Goal: Transaction & Acquisition: Download file/media

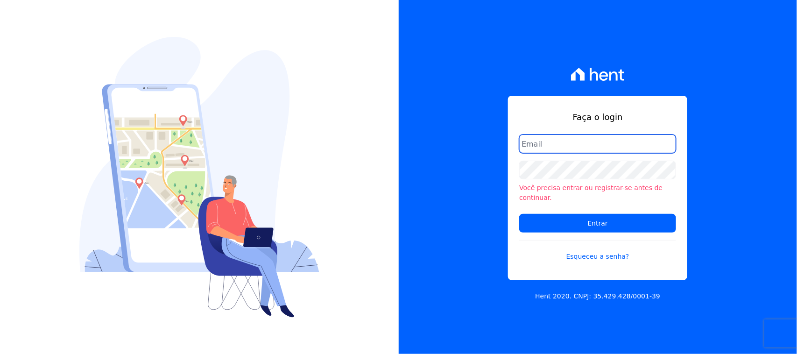
click at [565, 152] on input "email" at bounding box center [597, 143] width 157 height 19
type input "[EMAIL_ADDRESS][DOMAIN_NAME]"
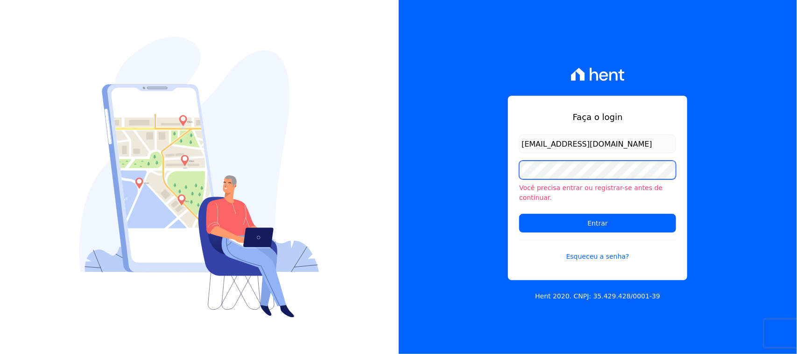
click at [519, 214] on input "Entrar" at bounding box center [597, 223] width 157 height 19
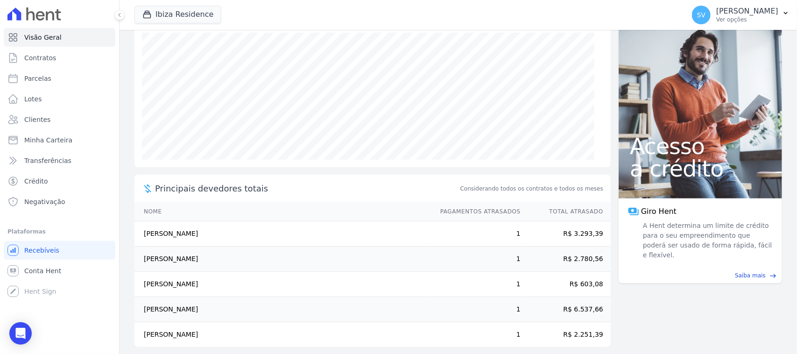
scroll to position [123, 0]
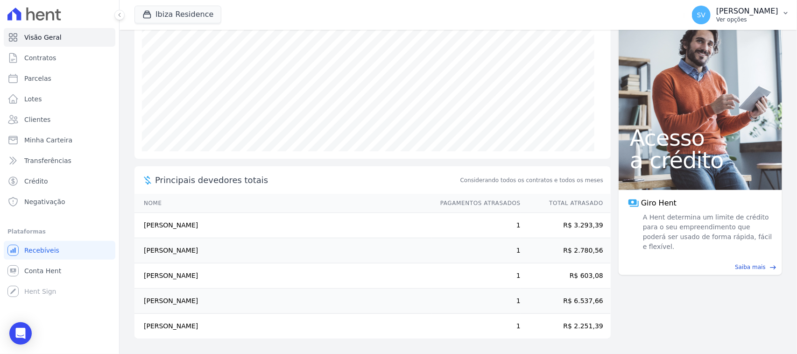
click at [716, 13] on p "[PERSON_NAME]" at bounding box center [747, 11] width 62 height 9
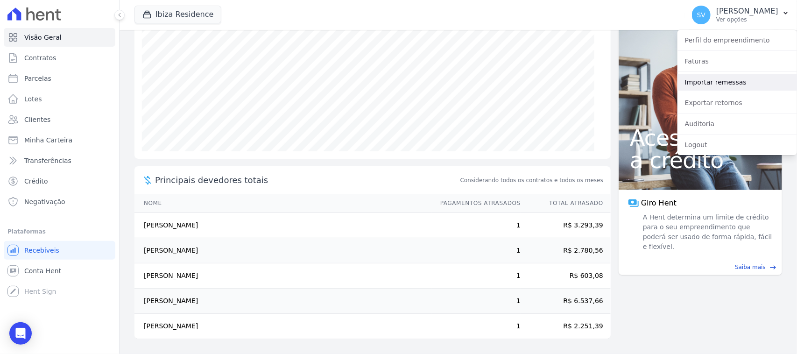
click at [725, 82] on link "Importar remessas" at bounding box center [737, 82] width 120 height 17
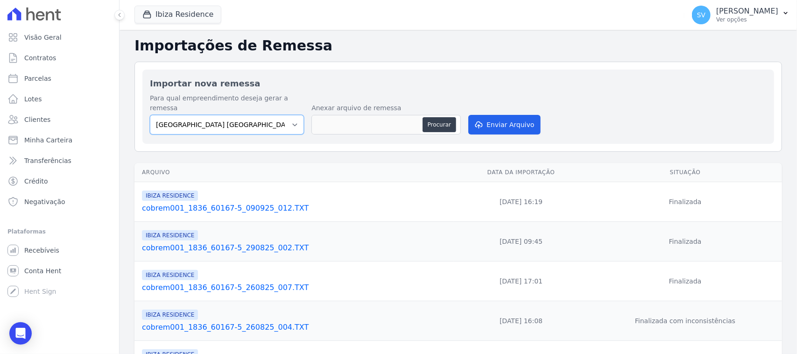
click at [279, 117] on select "[GEOGRAPHIC_DATA] COMPLEXO RESIDENCIAL [GEOGRAPHIC_DATA] 300 - [GEOGRAPHIC_DATA…" at bounding box center [227, 125] width 154 height 20
drag, startPoint x: 647, startPoint y: 11, endPoint x: 694, endPoint y: 47, distance: 59.3
click at [692, 12] on span "SV" at bounding box center [701, 15] width 19 height 19
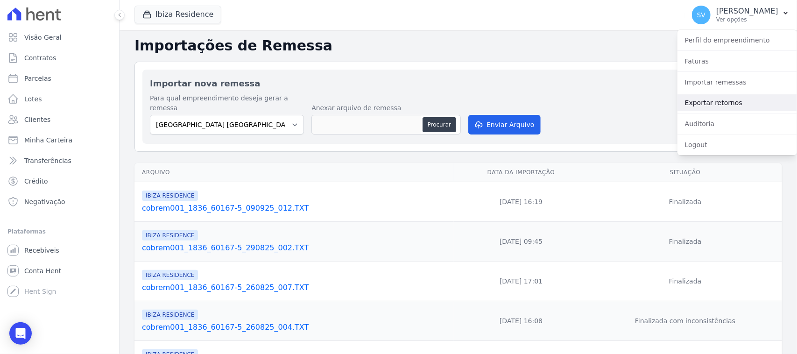
click at [711, 103] on link "Exportar retornos" at bounding box center [737, 102] width 120 height 17
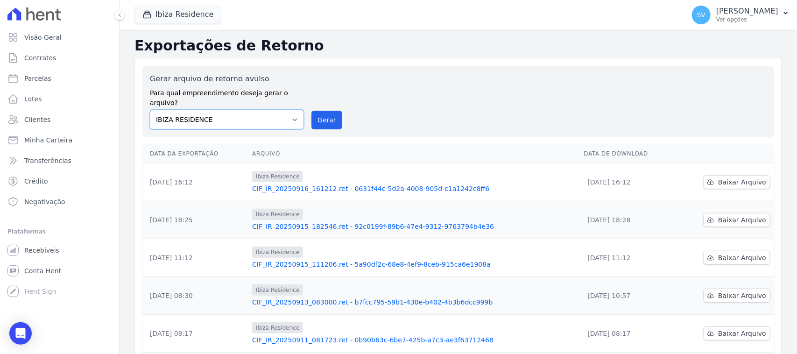
drag, startPoint x: 198, startPoint y: 110, endPoint x: 213, endPoint y: 119, distance: 17.2
click at [198, 111] on select "BAHAMAS EAST VILLAGE COMPLEXO RESIDENCIAL CUIABÁ 300 - JOÃO DE BARRO IBIZA RESI…" at bounding box center [227, 120] width 154 height 20
select select "a999329b-d322-46c5-b2df-9163b092fb9b"
click at [150, 110] on select "BAHAMAS EAST VILLAGE COMPLEXO RESIDENCIAL CUIABÁ 300 - JOÃO DE BARRO IBIZA RESI…" at bounding box center [227, 120] width 154 height 20
drag, startPoint x: 318, startPoint y: 107, endPoint x: 441, endPoint y: 93, distance: 123.6
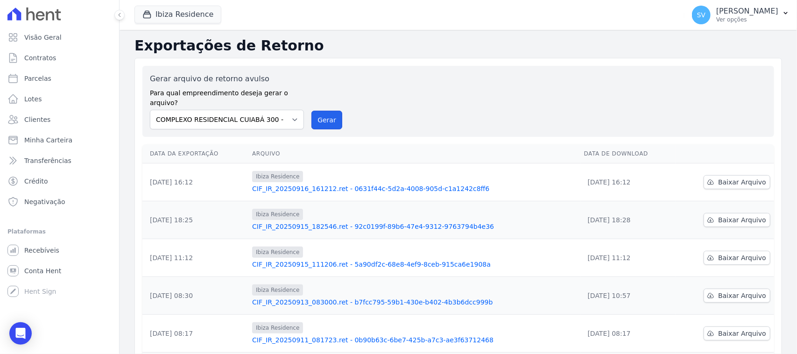
click at [320, 111] on button "Gerar" at bounding box center [326, 120] width 31 height 19
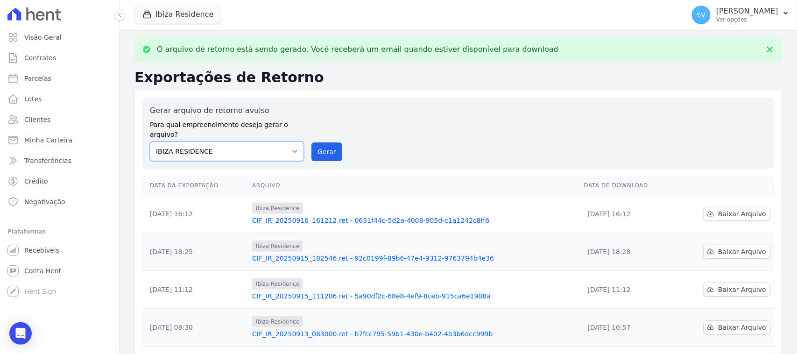
click at [279, 141] on select "BAHAMAS EAST VILLAGE COMPLEXO RESIDENCIAL CUIABÁ 300 - JOÃO DE BARRO IBIZA RESI…" at bounding box center [227, 151] width 154 height 20
click at [419, 112] on div "Gerar arquivo de retorno avulso Para qual empreendimento deseja gerar o arquivo…" at bounding box center [458, 133] width 617 height 56
click at [270, 141] on select "BAHAMAS EAST VILLAGE COMPLEXO RESIDENCIAL CUIABÁ 300 - JOÃO DE BARRO IBIZA RESI…" at bounding box center [227, 151] width 154 height 20
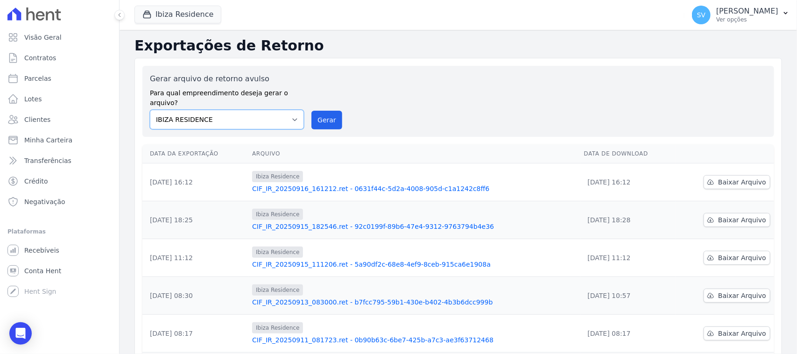
click at [264, 113] on select "[GEOGRAPHIC_DATA] COMPLEXO RESIDENCIAL [GEOGRAPHIC_DATA] 300 - [GEOGRAPHIC_DATA…" at bounding box center [227, 120] width 154 height 20
select select "a999329b-d322-46c5-b2df-9163b092fb9b"
click at [150, 110] on select "[GEOGRAPHIC_DATA] COMPLEXO RESIDENCIAL [GEOGRAPHIC_DATA] 300 - [GEOGRAPHIC_DATA…" at bounding box center [227, 120] width 154 height 20
click at [317, 120] on button "Gerar" at bounding box center [326, 120] width 31 height 19
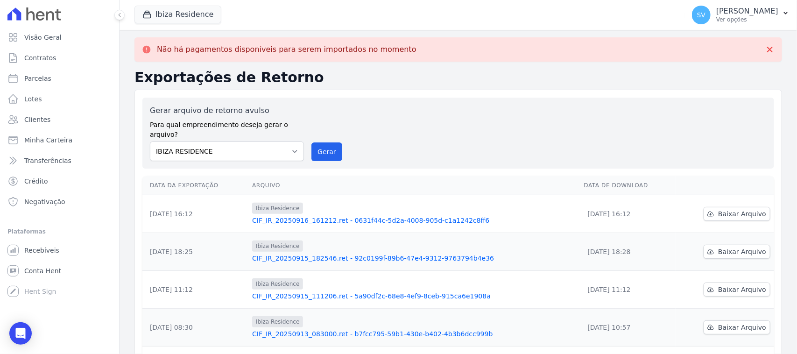
drag, startPoint x: 264, startPoint y: 131, endPoint x: 274, endPoint y: 141, distance: 14.2
click at [264, 132] on div "Gerar arquivo de retorno avulso Para qual empreendimento deseja gerar o arquivo…" at bounding box center [227, 133] width 154 height 56
click at [275, 141] on select "BAHAMAS EAST VILLAGE COMPLEXO RESIDENCIAL CUIABÁ 300 - JOÃO DE BARRO IBIZA RESI…" at bounding box center [227, 151] width 154 height 20
click at [150, 141] on select "BAHAMAS EAST VILLAGE COMPLEXO RESIDENCIAL CUIABÁ 300 - JOÃO DE BARRO IBIZA RESI…" at bounding box center [227, 151] width 154 height 20
click at [267, 141] on select "BAHAMAS EAST VILLAGE COMPLEXO RESIDENCIAL CUIABÁ 300 - JOÃO DE BARRO IBIZA RESI…" at bounding box center [227, 151] width 154 height 20
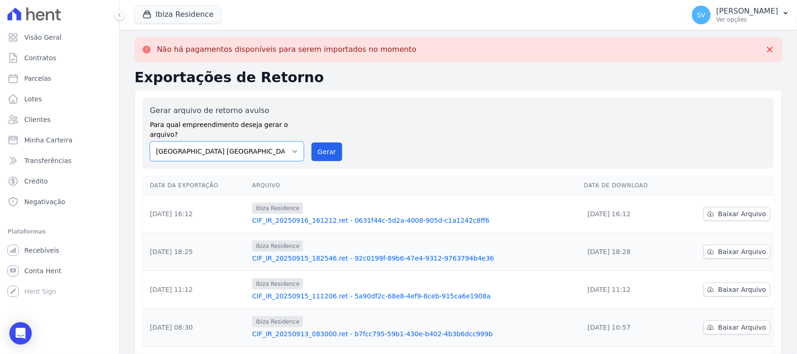
select select "a999329b-d322-46c5-b2df-9163b092fb9b"
click at [150, 141] on select "BAHAMAS EAST VILLAGE COMPLEXO RESIDENCIAL CUIABÁ 300 - JOÃO DE BARRO IBIZA RESI…" at bounding box center [227, 151] width 154 height 20
drag, startPoint x: 316, startPoint y: 142, endPoint x: 435, endPoint y: 91, distance: 129.2
click at [316, 143] on button "Gerar" at bounding box center [326, 151] width 31 height 19
click at [288, 141] on select "BAHAMAS EAST VILLAGE COMPLEXO RESIDENCIAL CUIABÁ 300 - JOÃO DE BARRO IBIZA RESI…" at bounding box center [227, 151] width 154 height 20
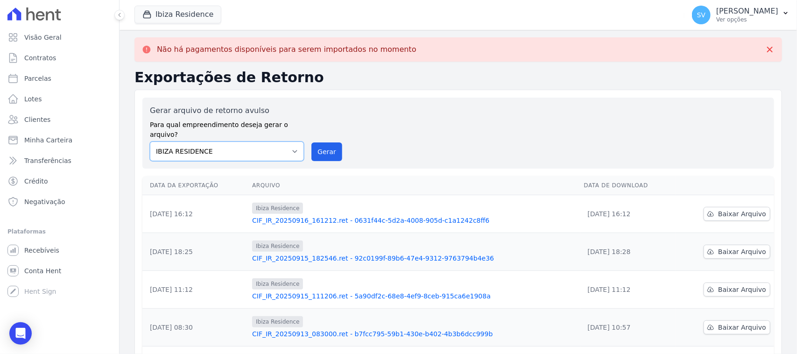
select select "a999329b-d322-46c5-b2df-9163b092fb9b"
click at [150, 141] on select "BAHAMAS EAST VILLAGE COMPLEXO RESIDENCIAL CUIABÁ 300 - JOÃO DE BARRO IBIZA RESI…" at bounding box center [227, 151] width 154 height 20
click at [327, 148] on button "Gerar" at bounding box center [326, 151] width 31 height 19
click at [279, 141] on select "BAHAMAS EAST VILLAGE COMPLEXO RESIDENCIAL CUIABÁ 300 - JOÃO DE BARRO IBIZA RESI…" at bounding box center [227, 151] width 154 height 20
select select "4da9ed21-cc8e-4588-a6ed-caad911ee607"
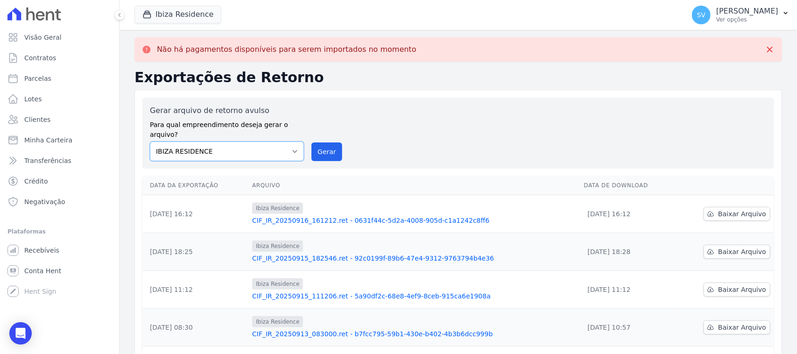
click at [150, 141] on select "BAHAMAS EAST VILLAGE COMPLEXO RESIDENCIAL CUIABÁ 300 - JOÃO DE BARRO IBIZA RESI…" at bounding box center [227, 151] width 154 height 20
click at [323, 142] on button "Gerar" at bounding box center [326, 151] width 31 height 19
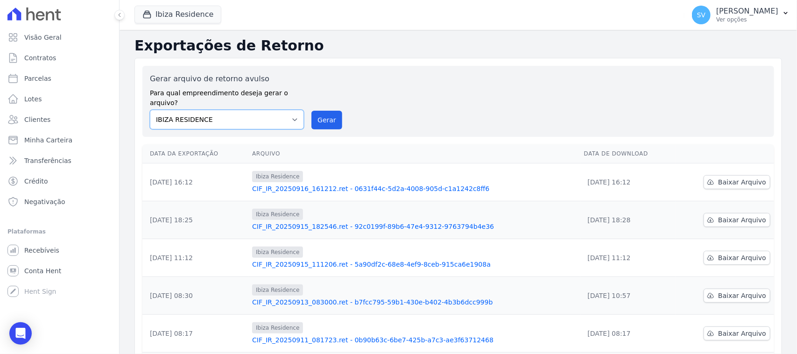
click at [188, 115] on select "BAHAMAS EAST VILLAGE COMPLEXO RESIDENCIAL CUIABÁ 300 - JOÃO DE BARRO IBIZA RESI…" at bounding box center [227, 120] width 154 height 20
select select "a999329b-d322-46c5-b2df-9163b092fb9b"
click at [150, 110] on select "BAHAMAS EAST VILLAGE COMPLEXO RESIDENCIAL CUIABÁ 300 - JOÃO DE BARRO IBIZA RESI…" at bounding box center [227, 120] width 154 height 20
click at [312, 111] on button "Gerar" at bounding box center [326, 120] width 31 height 19
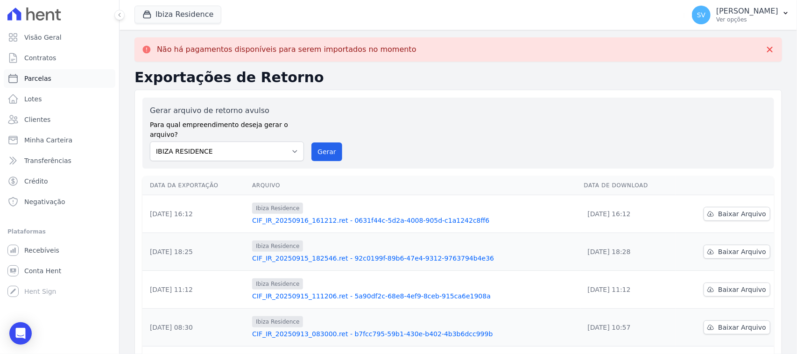
click at [81, 75] on link "Parcelas" at bounding box center [60, 78] width 112 height 19
select select
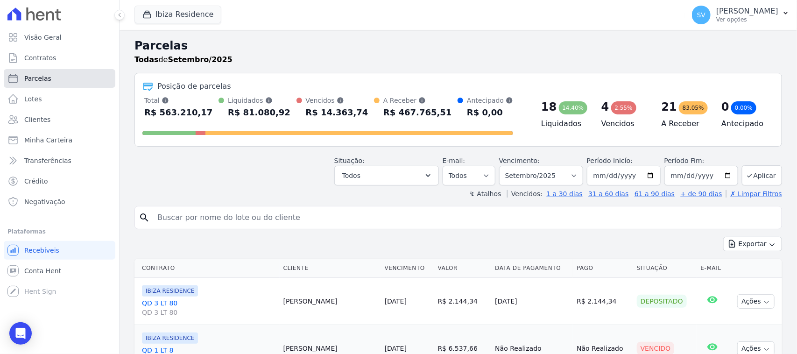
click at [92, 78] on link "Parcelas" at bounding box center [60, 78] width 112 height 19
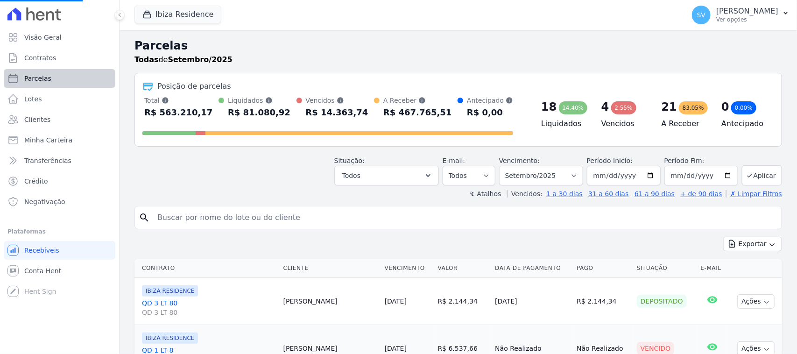
select select
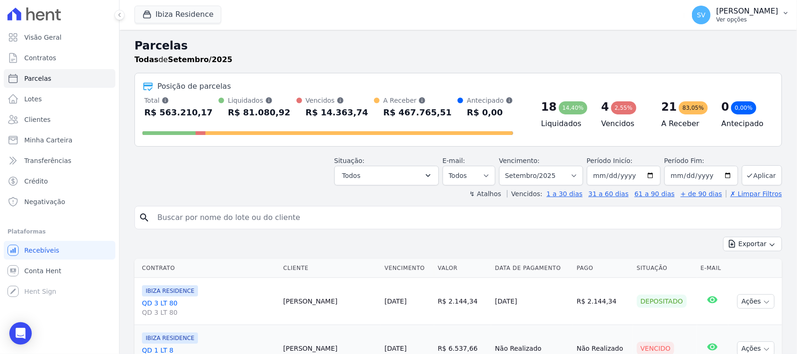
click at [684, 2] on button "SV SHIRLEY VANESSA SOUSA ALVES Ver opções" at bounding box center [740, 15] width 113 height 26
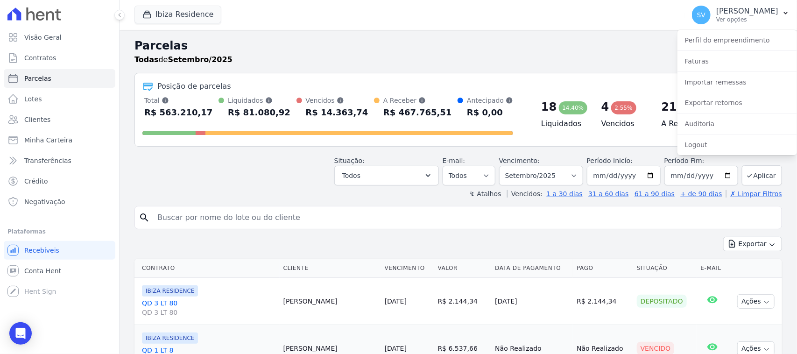
click at [654, 49] on h2 "Parcelas" at bounding box center [458, 45] width 648 height 17
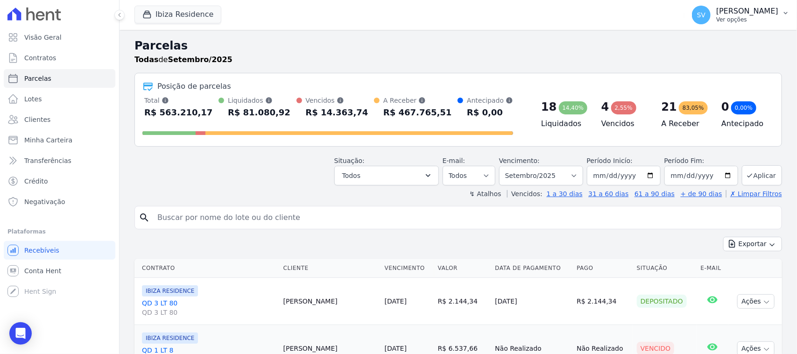
drag, startPoint x: 732, startPoint y: 13, endPoint x: 737, endPoint y: 19, distance: 8.0
click at [733, 15] on p "[PERSON_NAME]" at bounding box center [747, 11] width 62 height 9
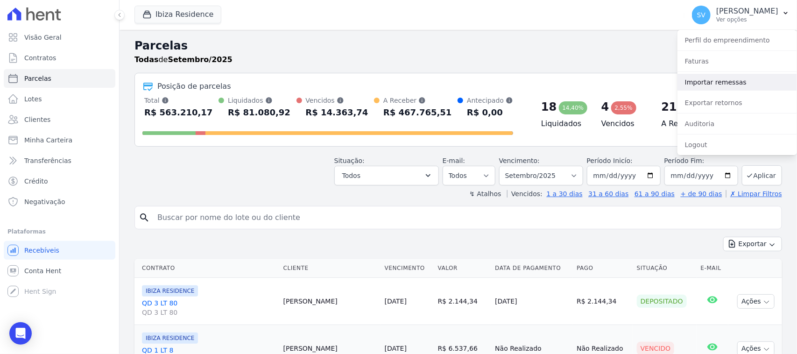
click at [731, 89] on link "Importar remessas" at bounding box center [737, 82] width 120 height 17
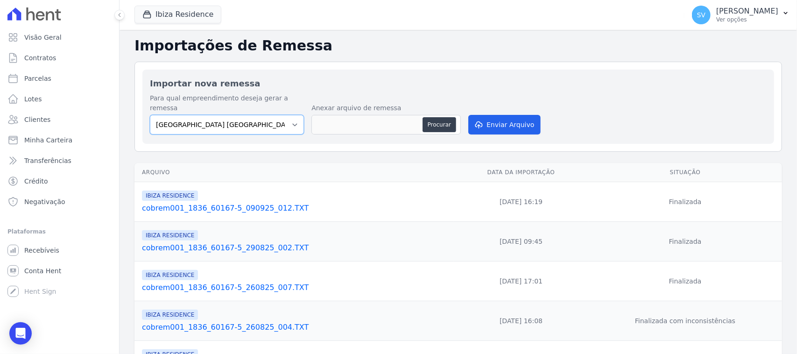
drag, startPoint x: 272, startPoint y: 113, endPoint x: 280, endPoint y: 122, distance: 12.9
click at [272, 115] on select "BAHAMAS EAST VILLAGE COMPLEXO RESIDENCIAL CUIABÁ 300 - JOÃO DE BARRO IBIZA RESI…" at bounding box center [227, 125] width 154 height 20
click at [745, 22] on p "Ver opções" at bounding box center [747, 19] width 62 height 7
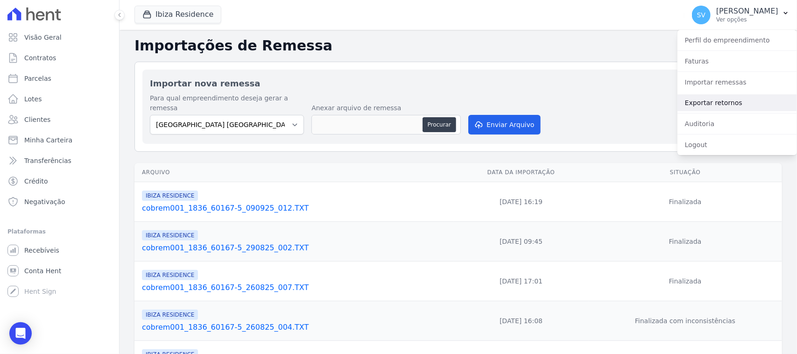
click at [743, 104] on link "Exportar retornos" at bounding box center [737, 102] width 120 height 17
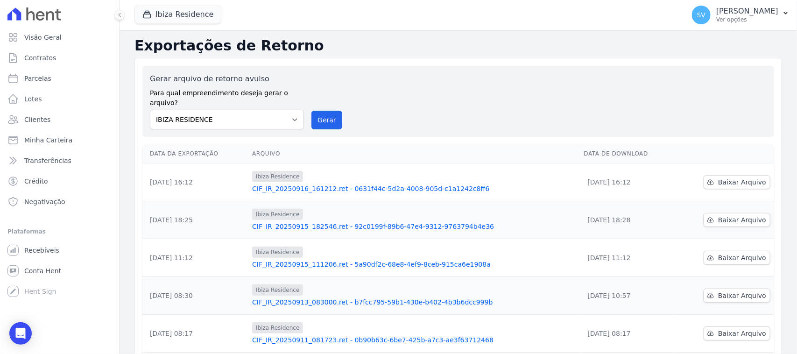
drag, startPoint x: 278, startPoint y: 125, endPoint x: 262, endPoint y: 132, distance: 17.2
click at [257, 144] on th "Arquivo" at bounding box center [414, 153] width 332 height 19
click at [266, 117] on select "BAHAMAS EAST VILLAGE COMPLEXO RESIDENCIAL CUIABÁ 300 - JOÃO DE BARRO IBIZA RESI…" at bounding box center [227, 120] width 154 height 20
select select "a999329b-d322-46c5-b2df-9163b092fb9b"
click at [150, 110] on select "BAHAMAS EAST VILLAGE COMPLEXO RESIDENCIAL CUIABÁ 300 - JOÃO DE BARRO IBIZA RESI…" at bounding box center [227, 120] width 154 height 20
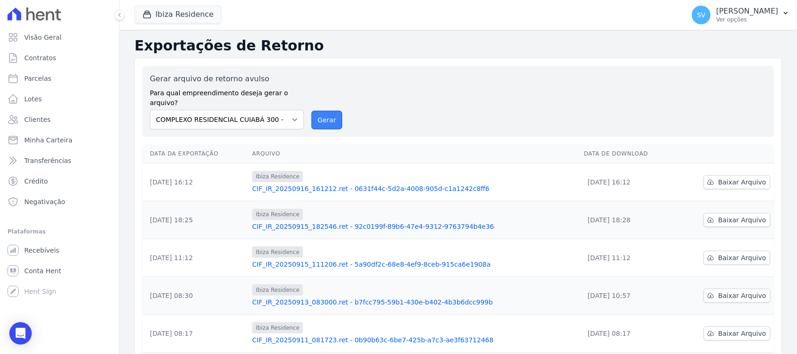
click at [331, 111] on button "Gerar" at bounding box center [326, 120] width 31 height 19
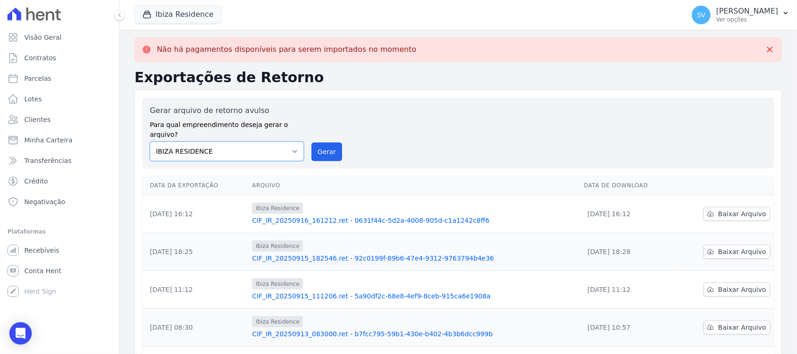
click at [276, 141] on select "BAHAMAS EAST VILLAGE COMPLEXO RESIDENCIAL CUIABÁ 300 - JOÃO DE BARRO IBIZA RESI…" at bounding box center [227, 151] width 154 height 20
select select "4da9ed21-cc8e-4588-a6ed-caad911ee607"
click at [150, 141] on select "BAHAMAS EAST VILLAGE COMPLEXO RESIDENCIAL CUIABÁ 300 - JOÃO DE BARRO IBIZA RESI…" at bounding box center [227, 151] width 154 height 20
click at [317, 142] on button "Gerar" at bounding box center [326, 151] width 31 height 19
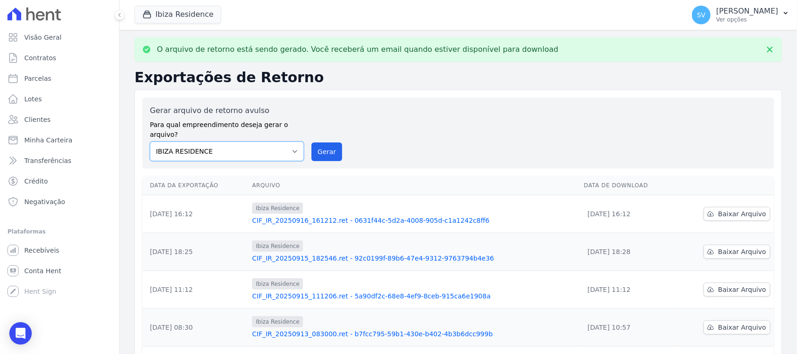
click at [285, 141] on select "BAHAMAS EAST VILLAGE COMPLEXO RESIDENCIAL CUIABÁ 300 - JOÃO DE BARRO IBIZA RESI…" at bounding box center [227, 151] width 154 height 20
select select "a999329b-d322-46c5-b2df-9163b092fb9b"
click at [150, 141] on select "BAHAMAS EAST VILLAGE COMPLEXO RESIDENCIAL CUIABÁ 300 - JOÃO DE BARRO IBIZA RESI…" at bounding box center [227, 151] width 154 height 20
click at [314, 143] on button "Gerar" at bounding box center [326, 151] width 31 height 19
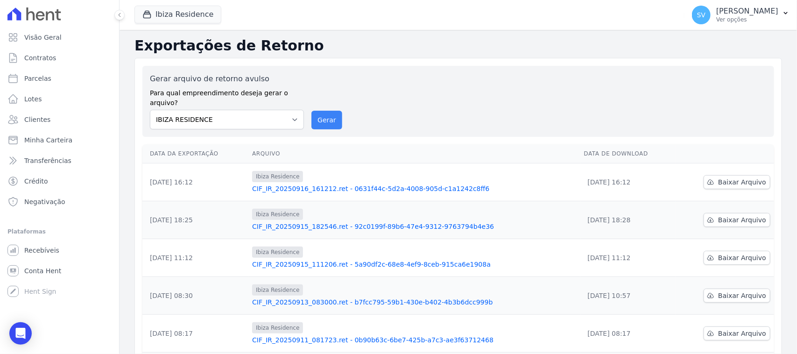
click at [327, 101] on div "Gerar arquivo de retorno avulso Para qual empreendimento deseja gerar o arquivo…" at bounding box center [458, 101] width 617 height 56
click at [324, 111] on button "Gerar" at bounding box center [326, 120] width 31 height 19
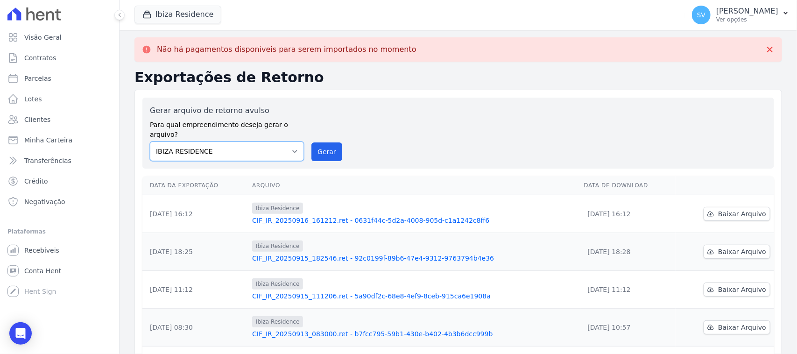
click at [284, 141] on select "BAHAMAS EAST VILLAGE COMPLEXO RESIDENCIAL CUIABÁ 300 - JOÃO DE BARRO IBIZA RESI…" at bounding box center [227, 151] width 154 height 20
select select "a999329b-d322-46c5-b2df-9163b092fb9b"
click at [150, 141] on select "BAHAMAS EAST VILLAGE COMPLEXO RESIDENCIAL CUIABÁ 300 - JOÃO DE BARRO IBIZA RESI…" at bounding box center [227, 151] width 154 height 20
drag, startPoint x: 325, startPoint y: 146, endPoint x: 451, endPoint y: 87, distance: 138.9
click at [324, 146] on button "Gerar" at bounding box center [326, 151] width 31 height 19
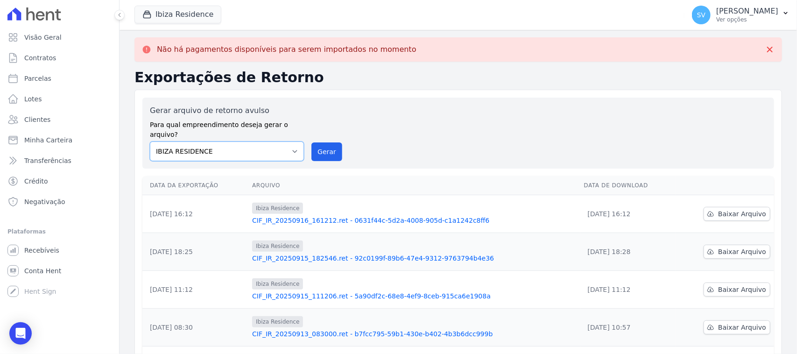
click at [247, 141] on select "BAHAMAS EAST VILLAGE COMPLEXO RESIDENCIAL CUIABÁ 300 - JOÃO DE BARRO IBIZA RESI…" at bounding box center [227, 151] width 154 height 20
select select "4da9ed21-cc8e-4588-a6ed-caad911ee607"
click at [150, 141] on select "BAHAMAS EAST VILLAGE COMPLEXO RESIDENCIAL CUIABÁ 300 - JOÃO DE BARRO IBIZA RESI…" at bounding box center [227, 151] width 154 height 20
drag, startPoint x: 320, startPoint y: 145, endPoint x: 431, endPoint y: 90, distance: 123.8
click at [320, 146] on button "Gerar" at bounding box center [326, 151] width 31 height 19
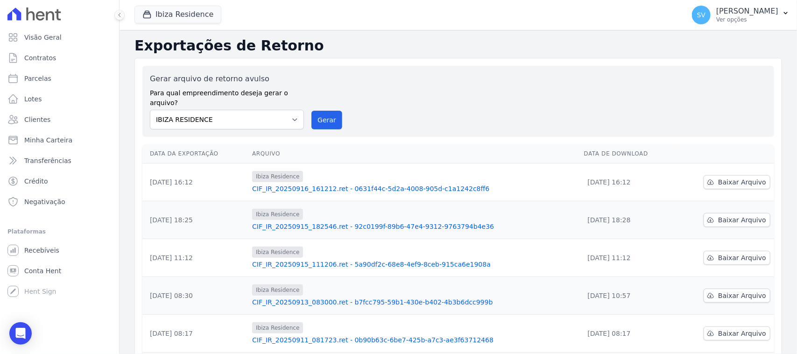
drag, startPoint x: 582, startPoint y: 171, endPoint x: 622, endPoint y: 164, distance: 41.1
click at [628, 169] on td "[DATE] 16:12" at bounding box center [627, 182] width 95 height 38
click at [562, 105] on div "Gerar arquivo de retorno avulso Para qual empreendimento deseja gerar o arquivo…" at bounding box center [458, 101] width 617 height 56
click at [416, 104] on div "Gerar arquivo de retorno avulso Para qual empreendimento deseja gerar o arquivo…" at bounding box center [458, 101] width 617 height 56
click at [278, 111] on select "BAHAMAS EAST VILLAGE COMPLEXO RESIDENCIAL CUIABÁ 300 - JOÃO DE BARRO IBIZA RESI…" at bounding box center [227, 120] width 154 height 20
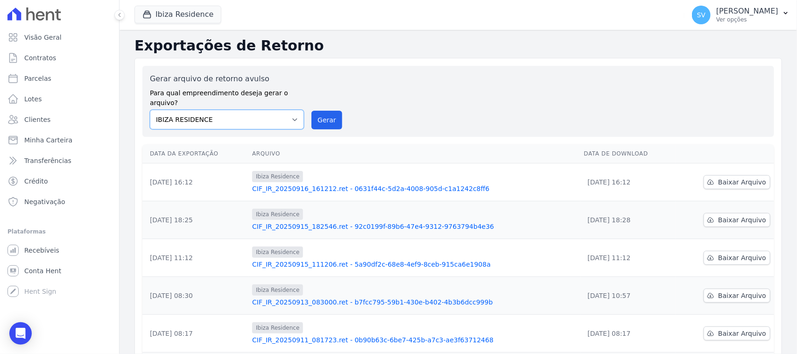
select select "a999329b-d322-46c5-b2df-9163b092fb9b"
click at [150, 110] on select "BAHAMAS EAST VILLAGE COMPLEXO RESIDENCIAL CUIABÁ 300 - JOÃO DE BARRO IBIZA RESI…" at bounding box center [227, 120] width 154 height 20
click at [318, 114] on button "Gerar" at bounding box center [326, 120] width 31 height 19
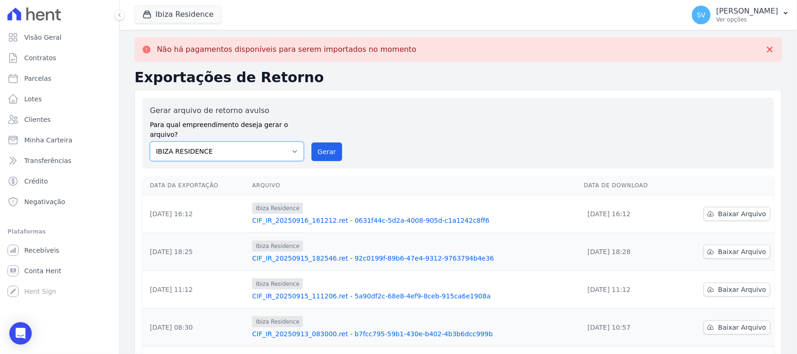
click at [281, 141] on select "BAHAMAS EAST VILLAGE COMPLEXO RESIDENCIAL CUIABÁ 300 - JOÃO DE BARRO IBIZA RESI…" at bounding box center [227, 151] width 154 height 20
select select "4da9ed21-cc8e-4588-a6ed-caad911ee607"
click at [150, 141] on select "BAHAMAS EAST VILLAGE COMPLEXO RESIDENCIAL CUIABÁ 300 - JOÃO DE BARRO IBIZA RESI…" at bounding box center [227, 151] width 154 height 20
drag, startPoint x: 323, startPoint y: 147, endPoint x: 432, endPoint y: 85, distance: 125.0
click at [323, 147] on button "Gerar" at bounding box center [326, 151] width 31 height 19
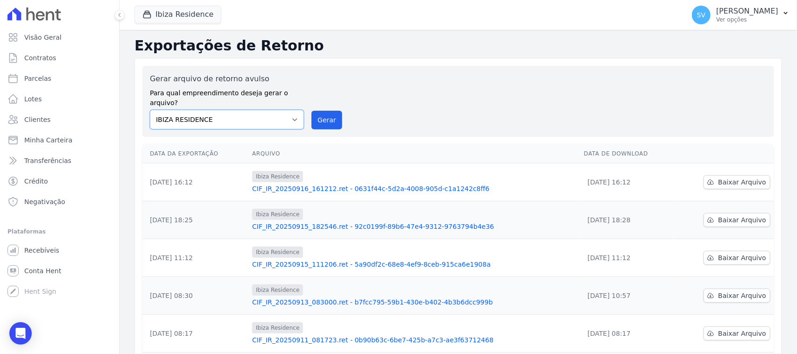
click at [224, 114] on select "BAHAMAS EAST VILLAGE COMPLEXO RESIDENCIAL CUIABÁ 300 - JOÃO DE BARRO IBIZA RESI…" at bounding box center [227, 120] width 154 height 20
select select "a999329b-d322-46c5-b2df-9163b092fb9b"
click at [150, 110] on select "BAHAMAS EAST VILLAGE COMPLEXO RESIDENCIAL CUIABÁ 300 - JOÃO DE BARRO IBIZA RESI…" at bounding box center [227, 120] width 154 height 20
click at [334, 115] on button "Gerar" at bounding box center [326, 120] width 31 height 19
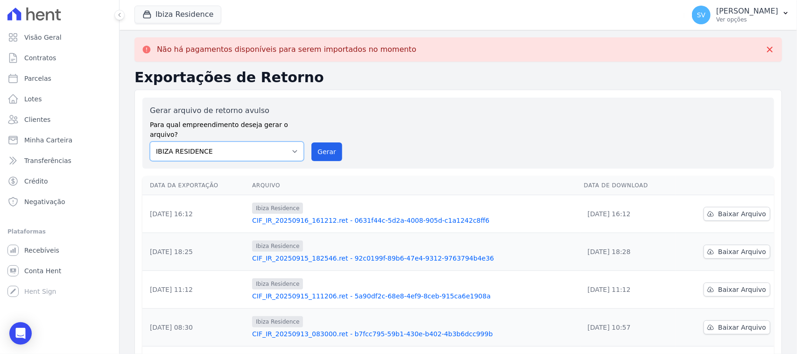
click at [269, 141] on select "BAHAMAS EAST VILLAGE COMPLEXO RESIDENCIAL CUIABÁ 300 - JOÃO DE BARRO IBIZA RESI…" at bounding box center [227, 151] width 154 height 20
click at [150, 141] on select "BAHAMAS EAST VILLAGE COMPLEXO RESIDENCIAL CUIABÁ 300 - JOÃO DE BARRO IBIZA RESI…" at bounding box center [227, 151] width 154 height 20
click at [275, 141] on select "BAHAMAS EAST VILLAGE COMPLEXO RESIDENCIAL CUIABÁ 300 - JOÃO DE BARRO IBIZA RESI…" at bounding box center [227, 151] width 154 height 20
select select "73a372cd-5640-41c8-aaea-11bd74619c10"
click at [150, 141] on select "BAHAMAS EAST VILLAGE COMPLEXO RESIDENCIAL CUIABÁ 300 - JOÃO DE BARRO IBIZA RESI…" at bounding box center [227, 151] width 154 height 20
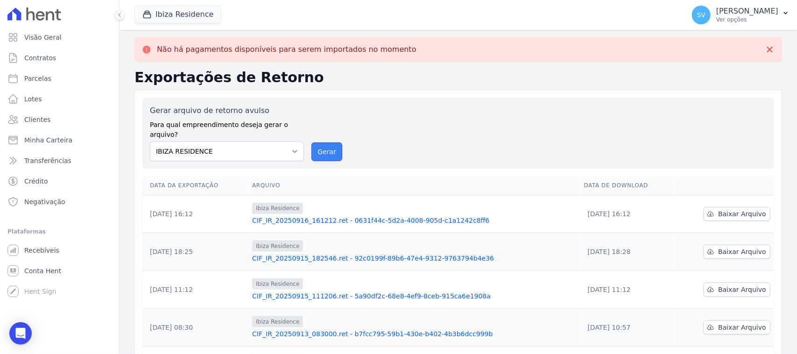
click at [319, 142] on button "Gerar" at bounding box center [326, 151] width 31 height 19
drag, startPoint x: 316, startPoint y: 137, endPoint x: 429, endPoint y: 85, distance: 124.1
click at [316, 142] on button "Gerar" at bounding box center [326, 151] width 31 height 19
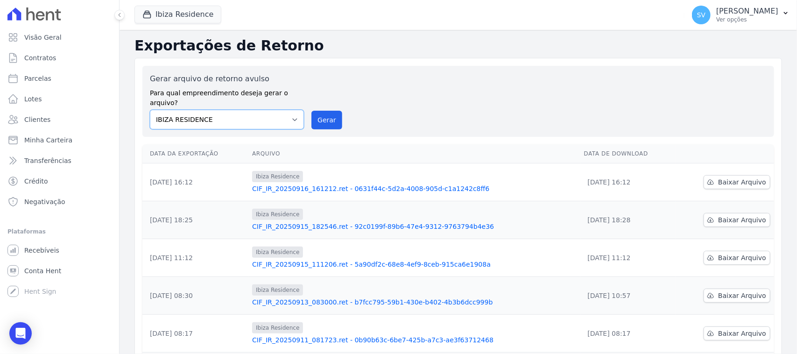
click at [286, 112] on select "BAHAMAS EAST VILLAGE COMPLEXO RESIDENCIAL CUIABÁ 300 - JOÃO DE BARRO IBIZA RESI…" at bounding box center [227, 120] width 154 height 20
select select "a999329b-d322-46c5-b2df-9163b092fb9b"
click at [150, 110] on select "BAHAMAS EAST VILLAGE COMPLEXO RESIDENCIAL CUIABÁ 300 - JOÃO DE BARRO IBIZA RESI…" at bounding box center [227, 120] width 154 height 20
click at [317, 111] on button "Gerar" at bounding box center [326, 120] width 31 height 19
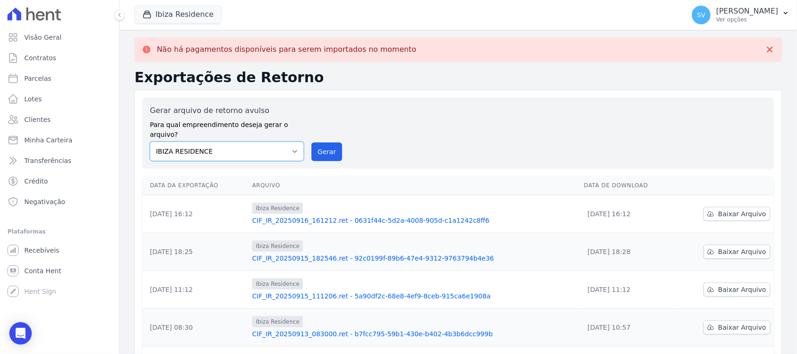
click at [244, 142] on select "BAHAMAS EAST VILLAGE COMPLEXO RESIDENCIAL CUIABÁ 300 - JOÃO DE BARRO IBIZA RESI…" at bounding box center [227, 151] width 154 height 20
select select "4da9ed21-cc8e-4588-a6ed-caad911ee607"
click at [150, 141] on select "BAHAMAS EAST VILLAGE COMPLEXO RESIDENCIAL CUIABÁ 300 - JOÃO DE BARRO IBIZA RESI…" at bounding box center [227, 151] width 154 height 20
drag, startPoint x: 323, startPoint y: 144, endPoint x: 437, endPoint y: 85, distance: 128.0
click at [323, 145] on button "Gerar" at bounding box center [326, 151] width 31 height 19
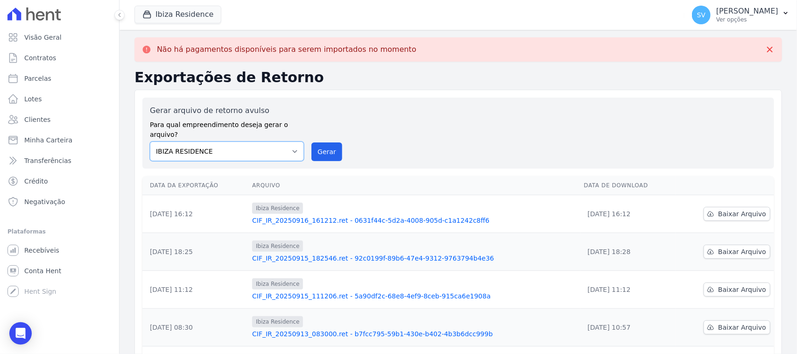
click at [255, 141] on select "BAHAMAS EAST VILLAGE COMPLEXO RESIDENCIAL CUIABÁ 300 - JOÃO DE BARRO IBIZA RESI…" at bounding box center [227, 151] width 154 height 20
click at [150, 141] on select "BAHAMAS EAST VILLAGE COMPLEXO RESIDENCIAL CUIABÁ 300 - JOÃO DE BARRO IBIZA RESI…" at bounding box center [227, 151] width 154 height 20
drag, startPoint x: 325, startPoint y: 136, endPoint x: 440, endPoint y: 83, distance: 126.2
click at [325, 142] on button "Gerar" at bounding box center [326, 151] width 31 height 19
click at [323, 142] on button "Gerar" at bounding box center [326, 151] width 31 height 19
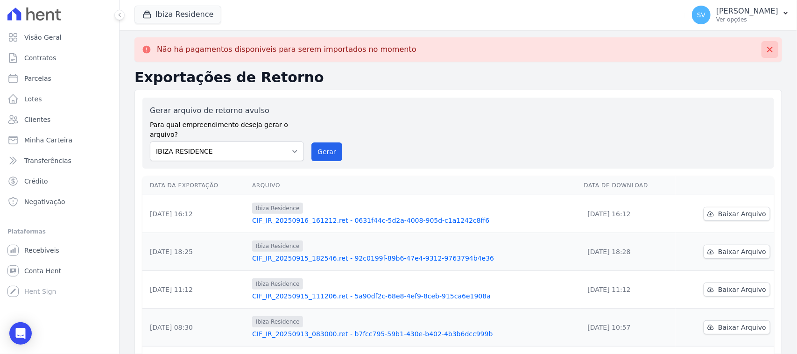
click at [766, 48] on button at bounding box center [769, 49] width 17 height 17
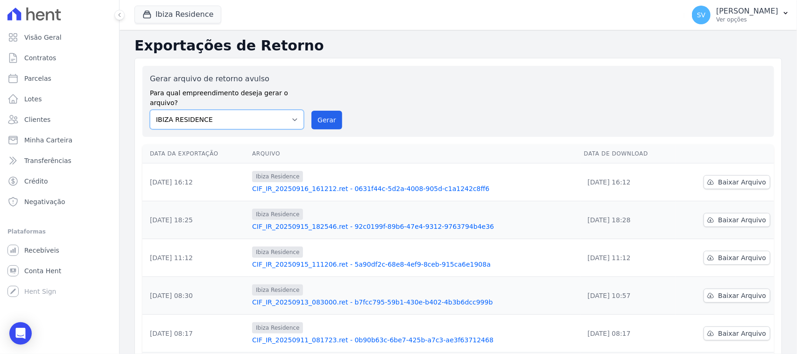
click at [246, 111] on select "BAHAMAS EAST VILLAGE COMPLEXO RESIDENCIAL CUIABÁ 300 - JOÃO DE BARRO IBIZA RESI…" at bounding box center [227, 120] width 154 height 20
select select "a999329b-d322-46c5-b2df-9163b092fb9b"
click at [150, 110] on select "BAHAMAS EAST VILLAGE COMPLEXO RESIDENCIAL CUIABÁ 300 - JOÃO DE BARRO IBIZA RESI…" at bounding box center [227, 120] width 154 height 20
click at [324, 111] on button "Gerar" at bounding box center [326, 120] width 31 height 19
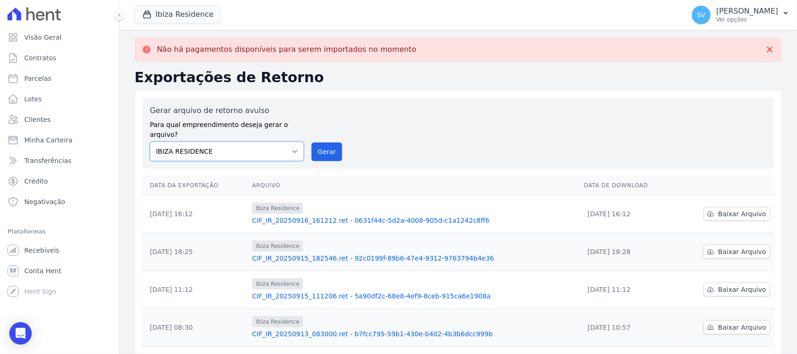
click at [267, 145] on select "BAHAMAS EAST VILLAGE COMPLEXO RESIDENCIAL CUIABÁ 300 - JOÃO DE BARRO IBIZA RESI…" at bounding box center [227, 151] width 154 height 20
select select "4da9ed21-cc8e-4588-a6ed-caad911ee607"
click at [150, 141] on select "BAHAMAS EAST VILLAGE COMPLEXO RESIDENCIAL CUIABÁ 300 - JOÃO DE BARRO IBIZA RESI…" at bounding box center [227, 151] width 154 height 20
click at [325, 149] on button "Gerar" at bounding box center [326, 151] width 31 height 19
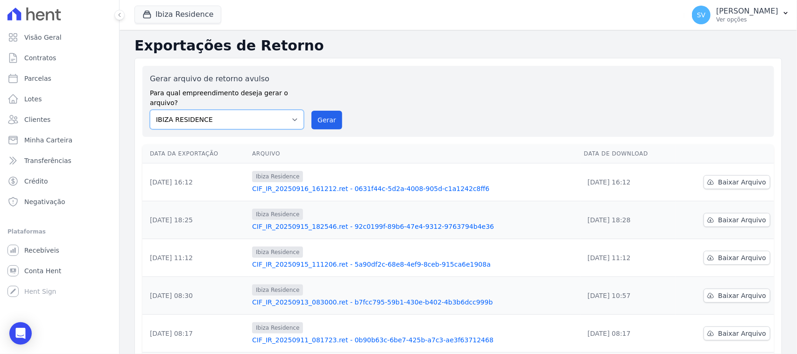
click at [285, 110] on select "BAHAMAS EAST VILLAGE COMPLEXO RESIDENCIAL CUIABÁ 300 - JOÃO DE BARRO IBIZA RESI…" at bounding box center [227, 120] width 154 height 20
select select "a999329b-d322-46c5-b2df-9163b092fb9b"
click at [150, 110] on select "BAHAMAS EAST VILLAGE COMPLEXO RESIDENCIAL CUIABÁ 300 - JOÃO DE BARRO IBIZA RESI…" at bounding box center [227, 120] width 154 height 20
click at [324, 118] on button "Gerar" at bounding box center [326, 120] width 31 height 19
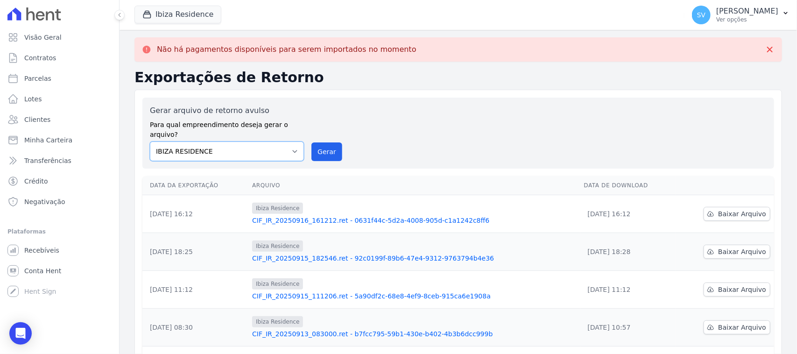
click at [281, 141] on select "BAHAMAS EAST VILLAGE COMPLEXO RESIDENCIAL CUIABÁ 300 - JOÃO DE BARRO IBIZA RESI…" at bounding box center [227, 151] width 154 height 20
select select "a999329b-d322-46c5-b2df-9163b092fb9b"
click at [150, 141] on select "BAHAMAS EAST VILLAGE COMPLEXO RESIDENCIAL CUIABÁ 300 - JOÃO DE BARRO IBIZA RESI…" at bounding box center [227, 151] width 154 height 20
click at [342, 141] on div "Gerar arquivo de retorno avulso Para qual empreendimento deseja gerar o arquivo…" at bounding box center [458, 133] width 617 height 56
click at [334, 142] on button "Gerar" at bounding box center [326, 151] width 31 height 19
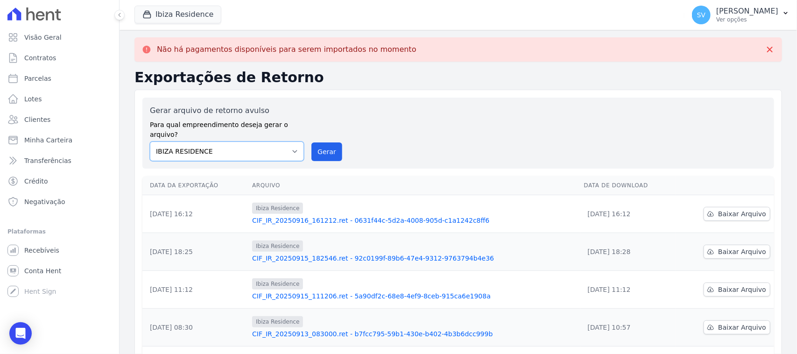
drag, startPoint x: 243, startPoint y: 144, endPoint x: 246, endPoint y: 150, distance: 7.1
click at [243, 145] on select "BAHAMAS EAST VILLAGE COMPLEXO RESIDENCIAL CUIABÁ 300 - JOÃO DE BARRO IBIZA RESI…" at bounding box center [227, 151] width 154 height 20
click at [150, 141] on select "BAHAMAS EAST VILLAGE COMPLEXO RESIDENCIAL CUIABÁ 300 - JOÃO DE BARRO IBIZA RESI…" at bounding box center [227, 151] width 154 height 20
click at [319, 142] on button "Gerar" at bounding box center [326, 151] width 31 height 19
click at [167, 23] on span "Ibiza Residence" at bounding box center [177, 15] width 87 height 19
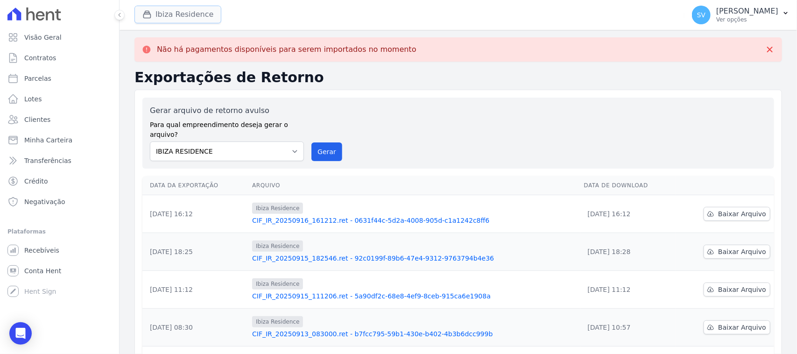
click at [167, 21] on button "Ibiza Residence" at bounding box center [177, 15] width 87 height 18
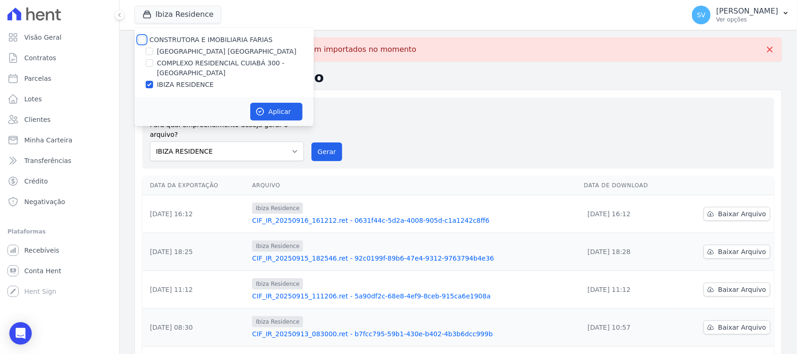
click at [142, 38] on input "CONSTRUTORA E IMOBILIARIA FARIAS" at bounding box center [141, 39] width 7 height 7
checkbox input "true"
click at [283, 117] on button "Aplicar" at bounding box center [276, 112] width 52 height 18
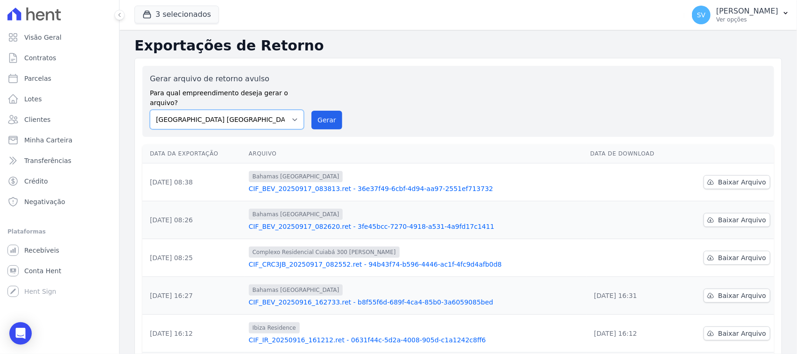
click at [261, 111] on select "BAHAMAS EAST VILLAGE COMPLEXO RESIDENCIAL CUIABÁ 300 - JOÃO DE BARRO IBIZA RESI…" at bounding box center [227, 120] width 154 height 20
select select "a999329b-d322-46c5-b2df-9163b092fb9b"
click at [150, 110] on select "BAHAMAS EAST VILLAGE COMPLEXO RESIDENCIAL CUIABÁ 300 - JOÃO DE BARRO IBIZA RESI…" at bounding box center [227, 120] width 154 height 20
click at [316, 111] on button "Gerar" at bounding box center [326, 120] width 31 height 19
click at [755, 253] on span "Baixar Arquivo" at bounding box center [742, 257] width 48 height 9
